Goal: Communication & Community: Ask a question

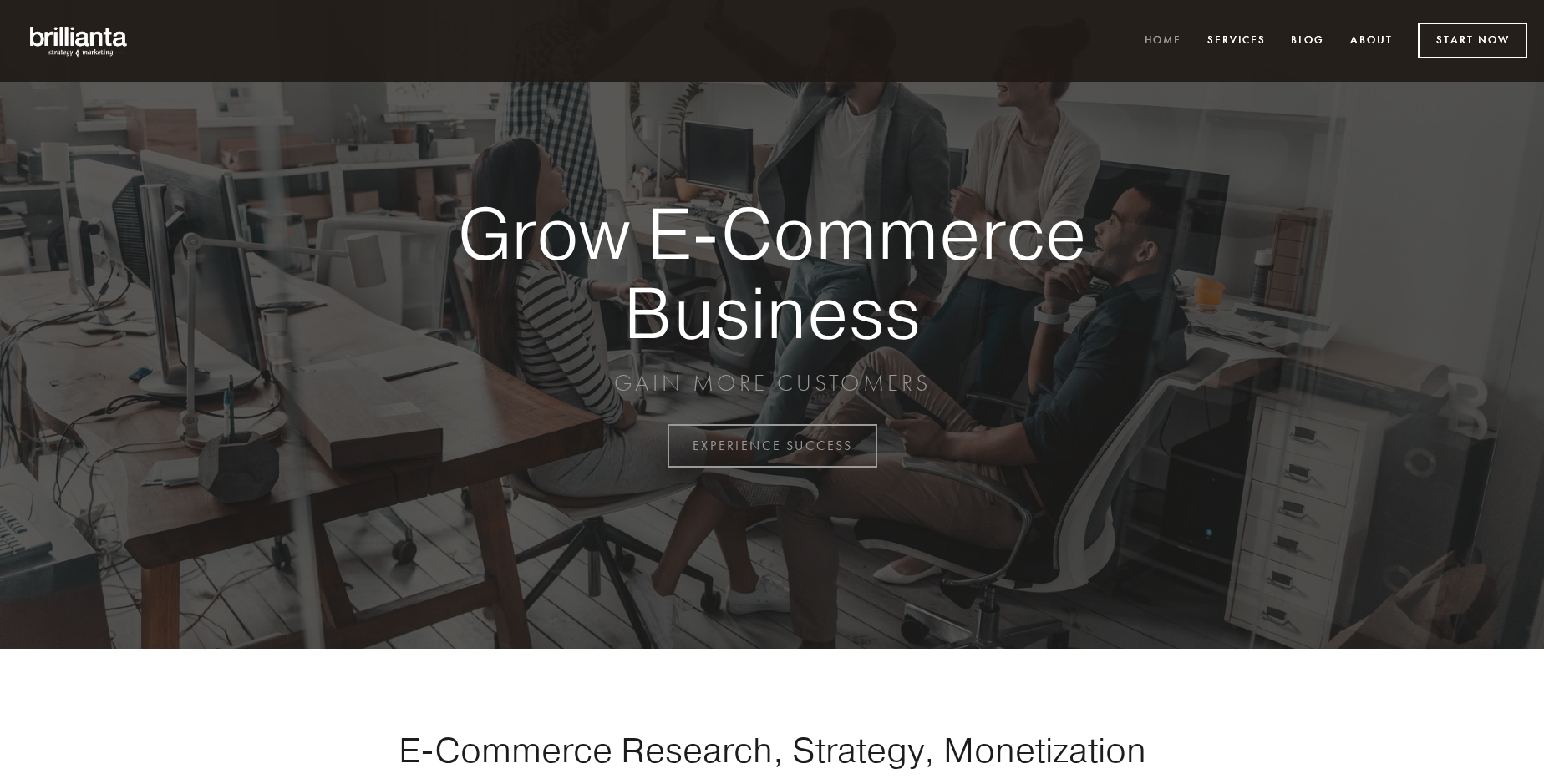
scroll to position [4378, 0]
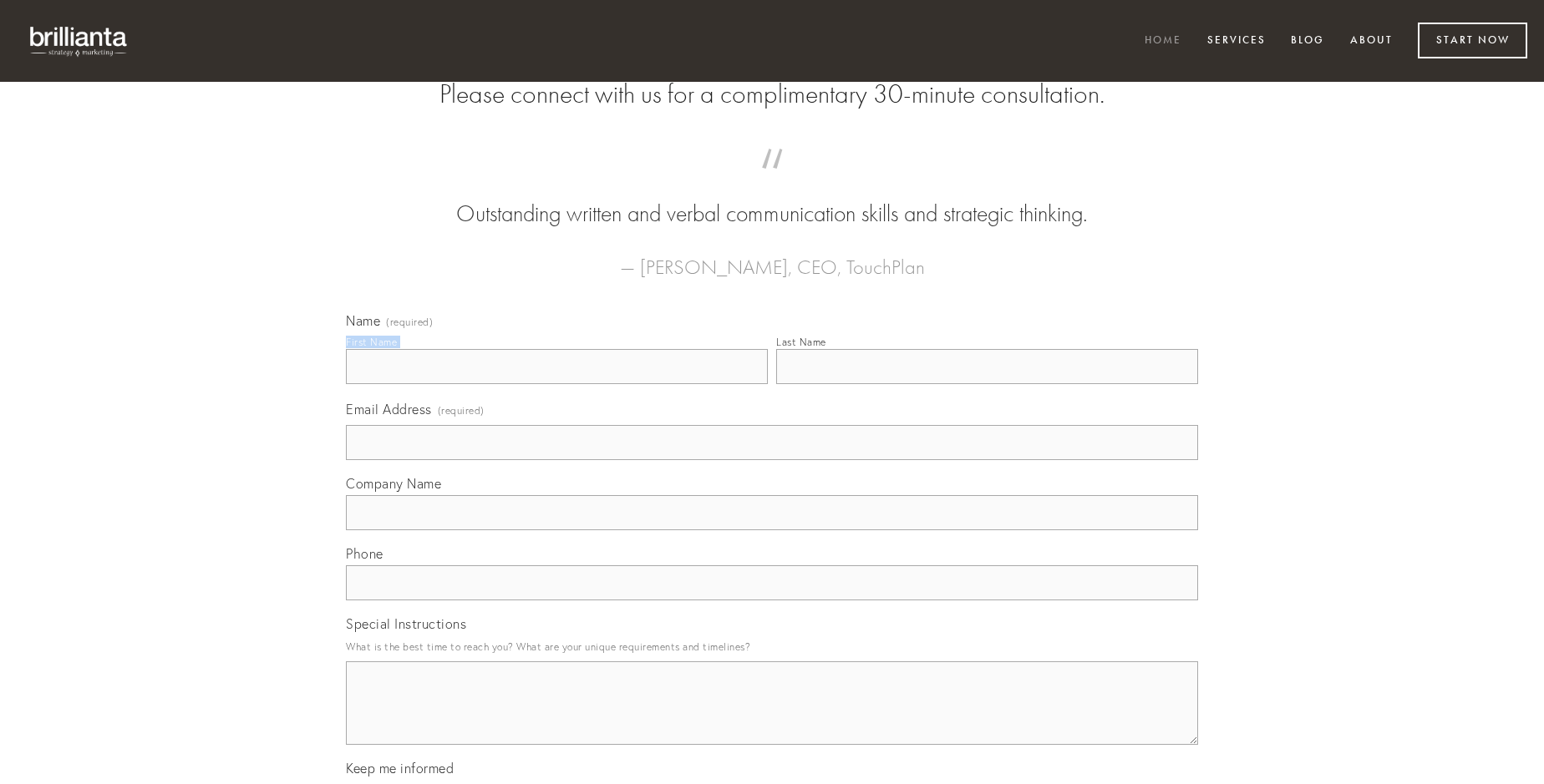
type input "[PERSON_NAME]"
click at [987, 384] on input "Last Name" at bounding box center [987, 367] width 422 height 36
type input "[PERSON_NAME]"
click at [772, 460] on input "Email Address (required)" at bounding box center [772, 442] width 853 height 36
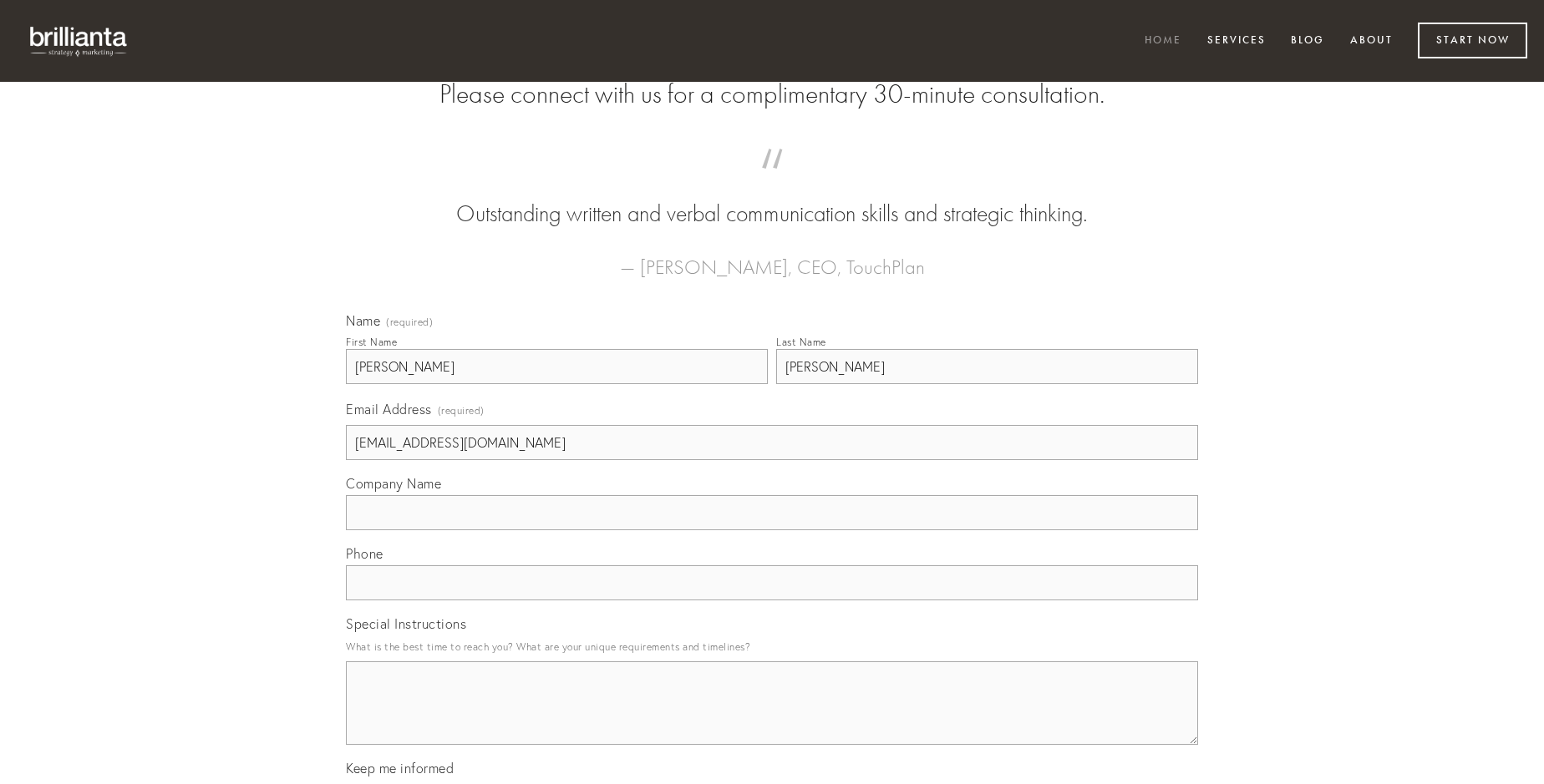
type input "[EMAIL_ADDRESS][DOMAIN_NAME]"
click at [772, 530] on input "Company Name" at bounding box center [772, 513] width 853 height 36
type input "spiritus"
click at [772, 600] on input "text" at bounding box center [772, 584] width 853 height 36
click at [772, 718] on textarea "Special Instructions" at bounding box center [772, 703] width 853 height 84
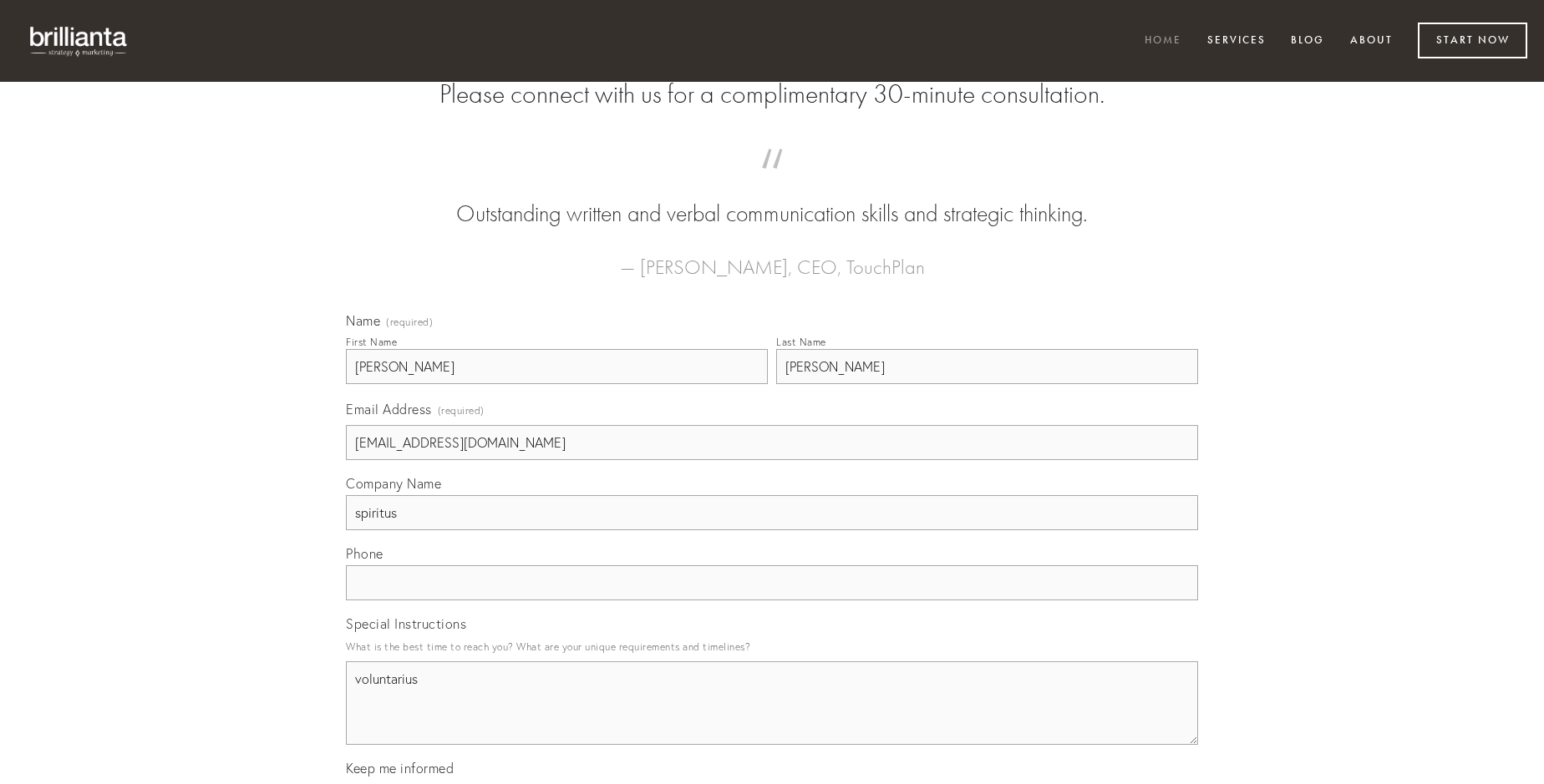
type textarea "voluntarius"
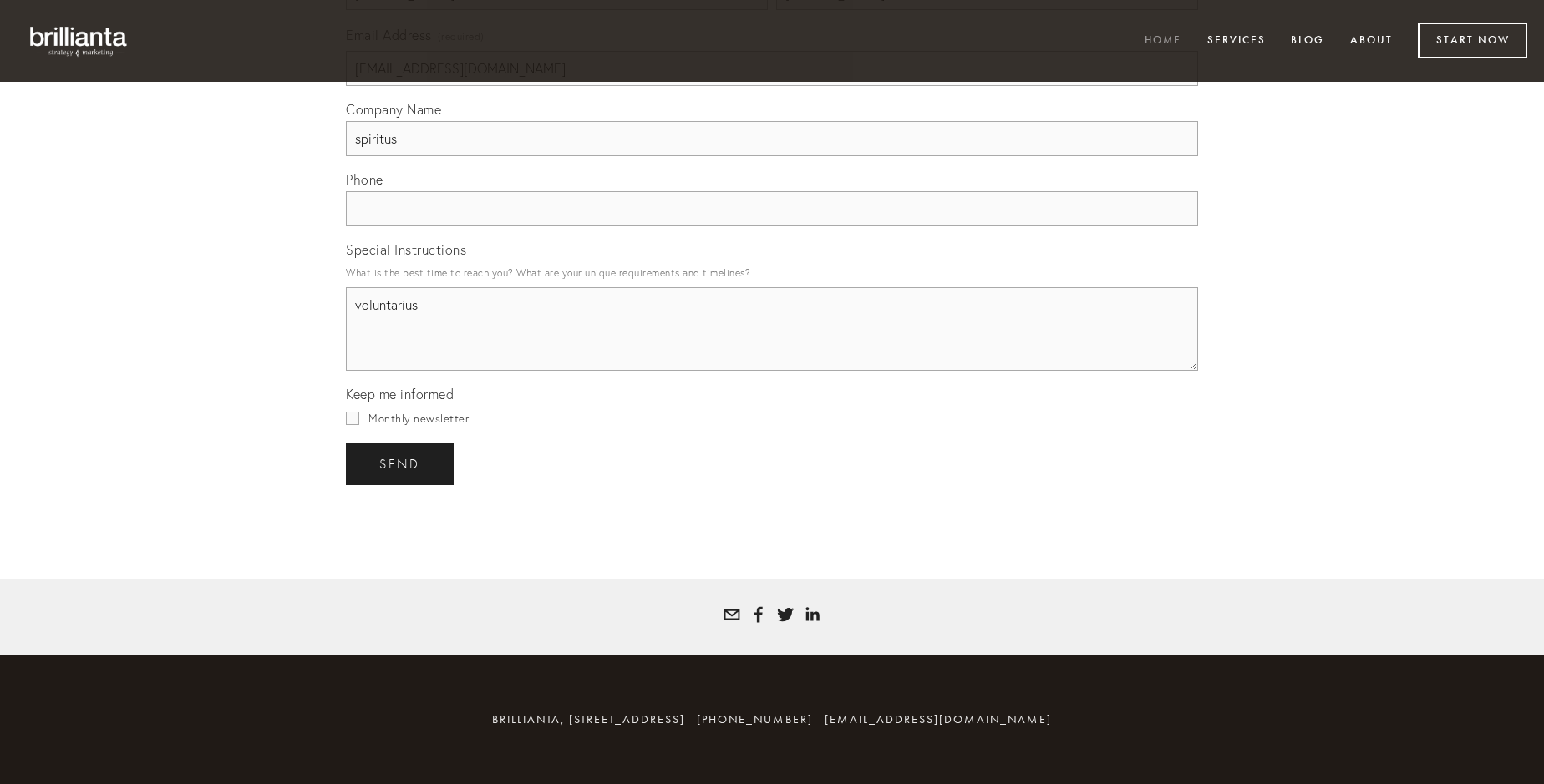
click at [401, 463] on span "send" at bounding box center [399, 464] width 41 height 15
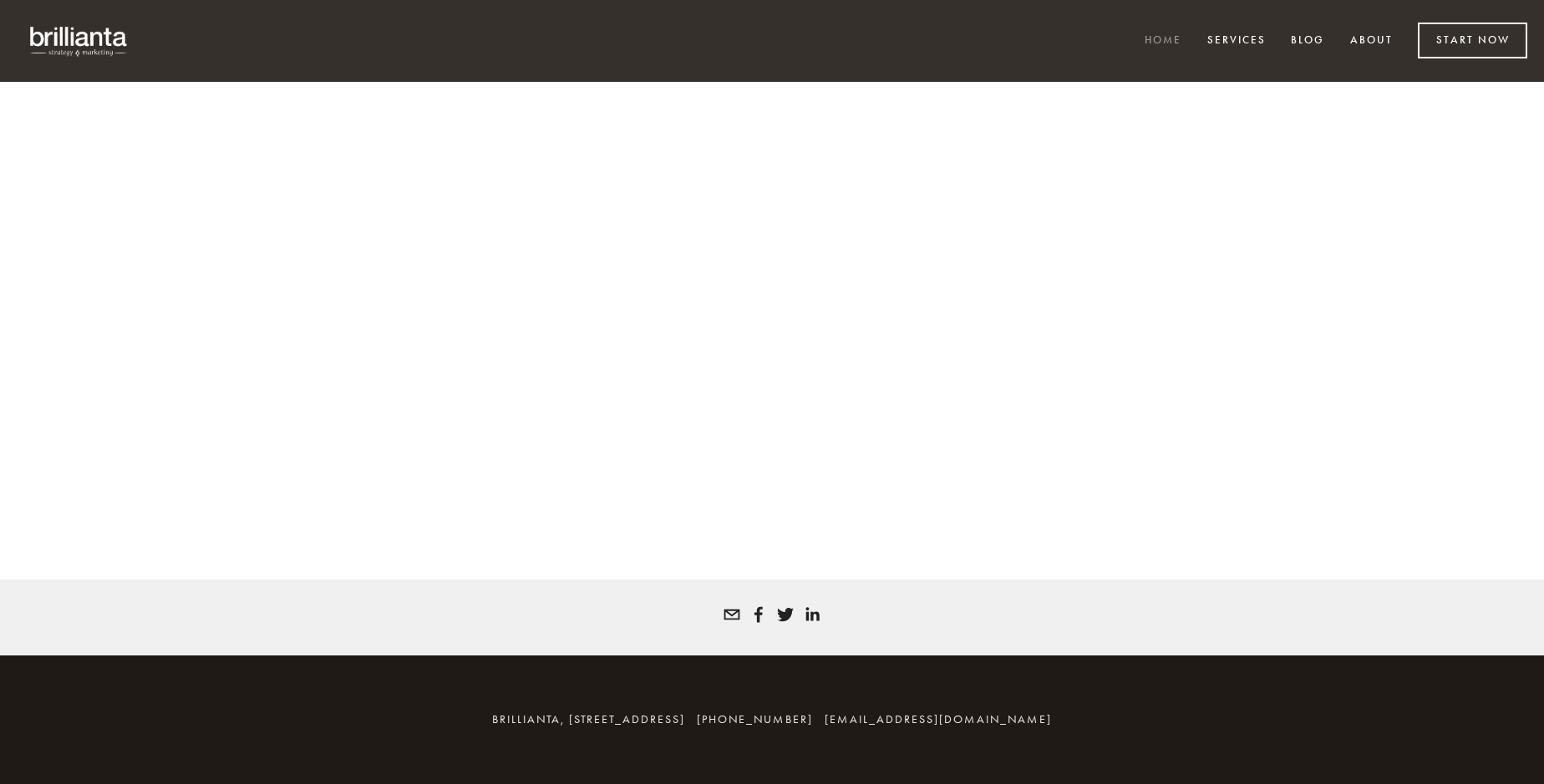
scroll to position [4355, 0]
